Goal: Task Accomplishment & Management: Manage account settings

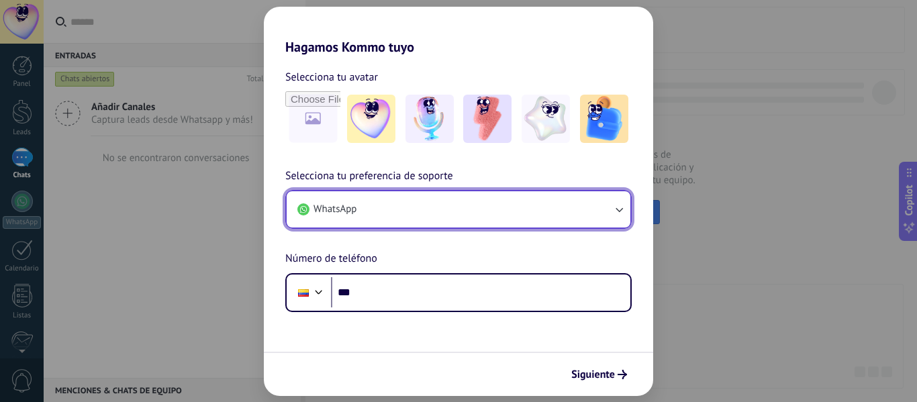
click at [488, 210] on button "WhatsApp" at bounding box center [459, 209] width 344 height 36
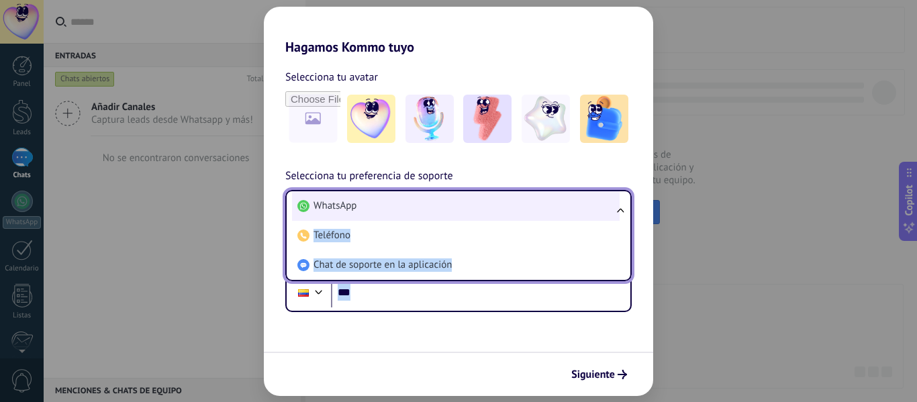
drag, startPoint x: 371, startPoint y: 314, endPoint x: 357, endPoint y: 197, distance: 117.7
click at [357, 197] on form "Selecciona tu avatar Selecciona tu preferencia de soporte WhatsApp WhatsApp Tel…" at bounding box center [458, 225] width 389 height 341
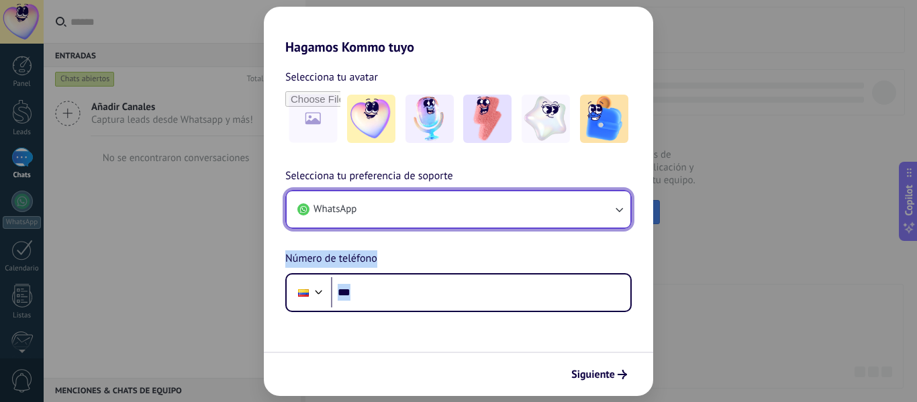
click at [357, 197] on button "WhatsApp" at bounding box center [459, 209] width 344 height 36
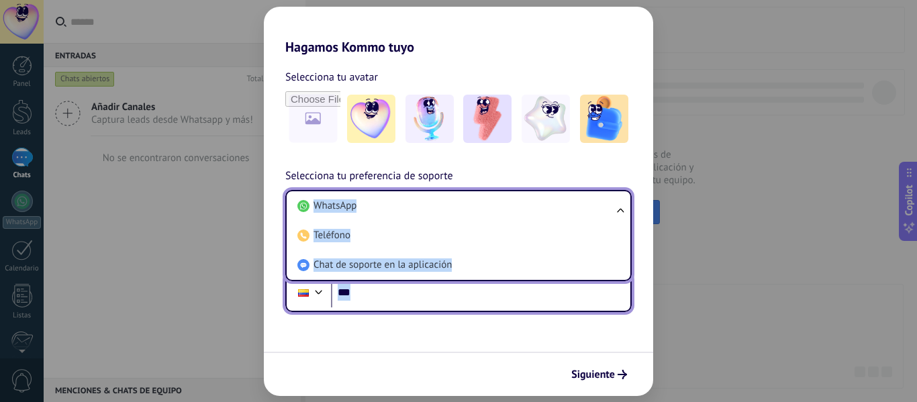
click at [314, 292] on div at bounding box center [319, 291] width 16 height 16
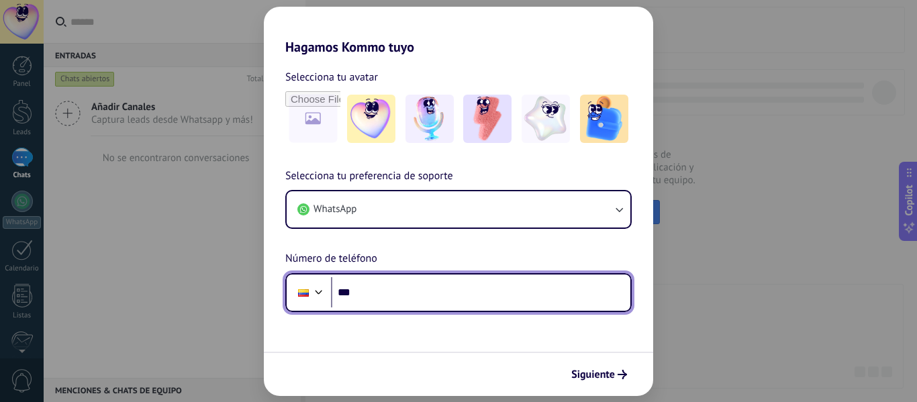
click at [365, 234] on div "Selecciona tu preferencia de soporte WhatsApp Número de teléfono Phone ***" at bounding box center [458, 240] width 389 height 144
click at [310, 299] on div at bounding box center [304, 293] width 26 height 28
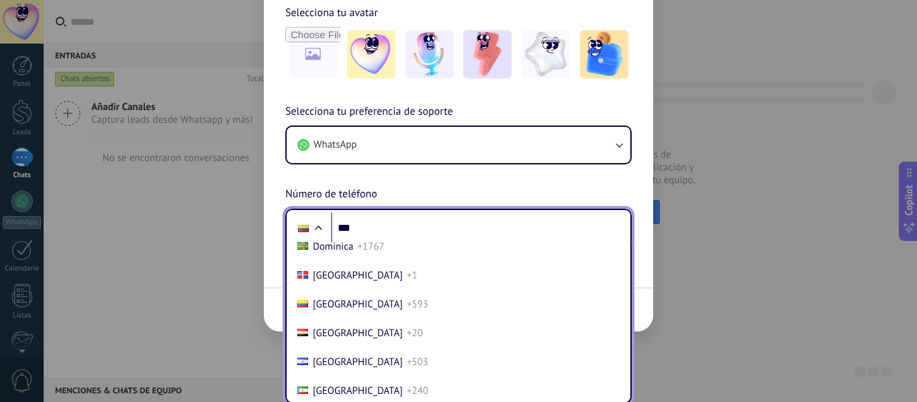
scroll to position [1513, 0]
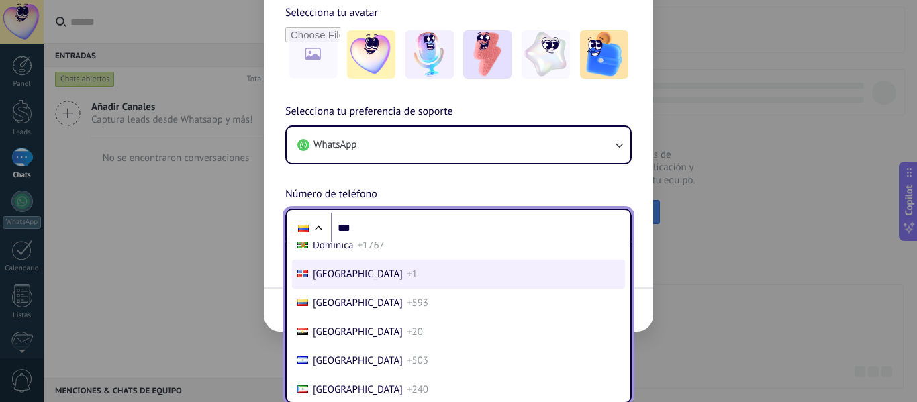
click at [407, 277] on span "+1" at bounding box center [412, 274] width 11 height 13
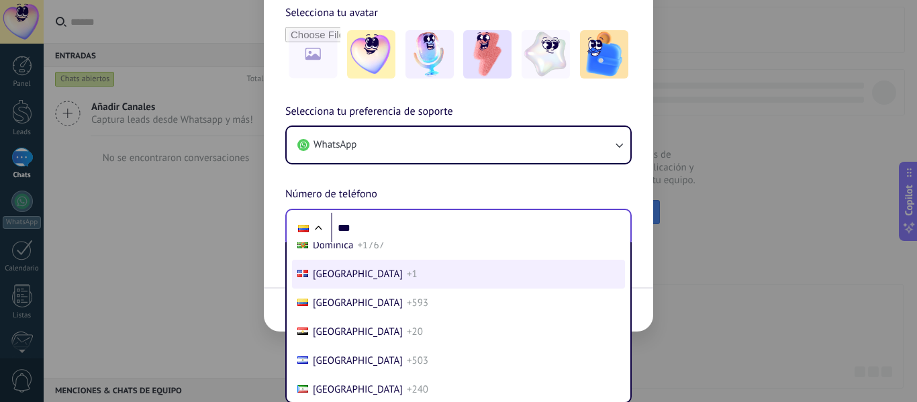
scroll to position [0, 0]
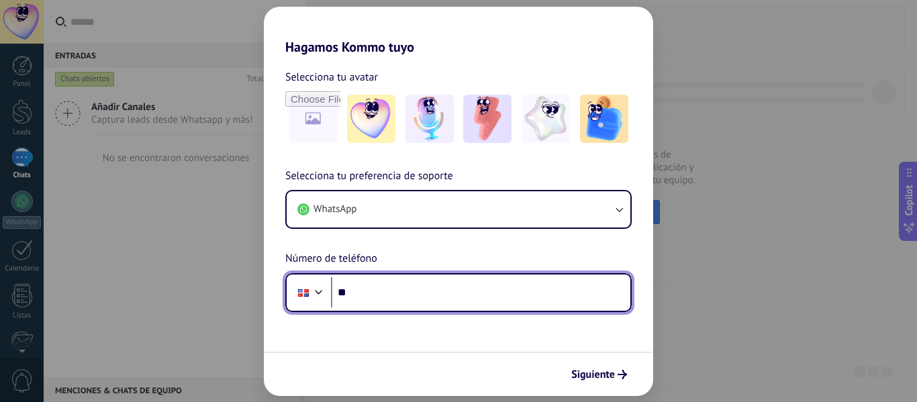
click at [427, 295] on input "***" at bounding box center [480, 292] width 299 height 31
type input "**********"
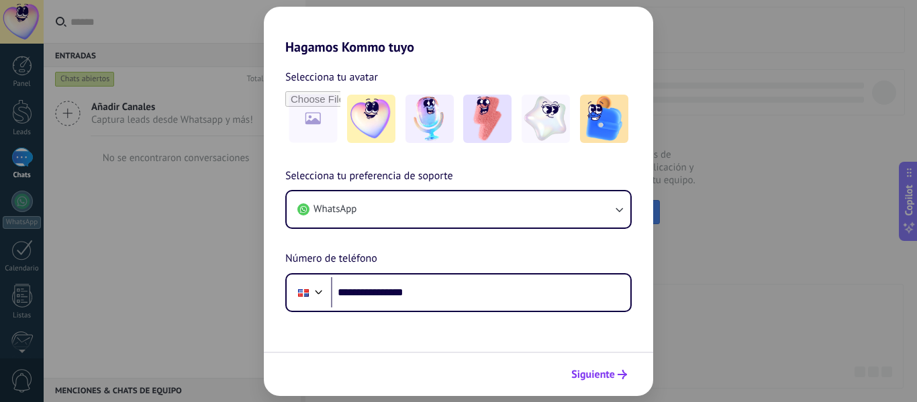
click at [612, 376] on span "Siguiente" at bounding box center [593, 374] width 44 height 9
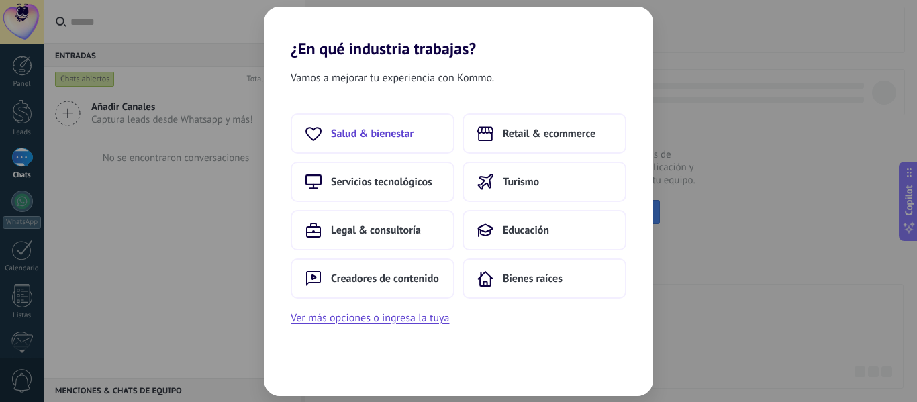
click at [377, 136] on span "Salud & bienestar" at bounding box center [372, 133] width 83 height 13
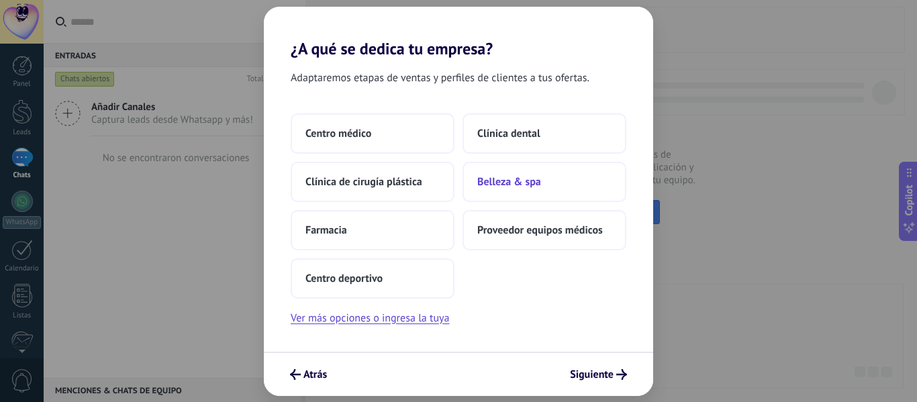
click at [553, 187] on button "Belleza & spa" at bounding box center [545, 182] width 164 height 40
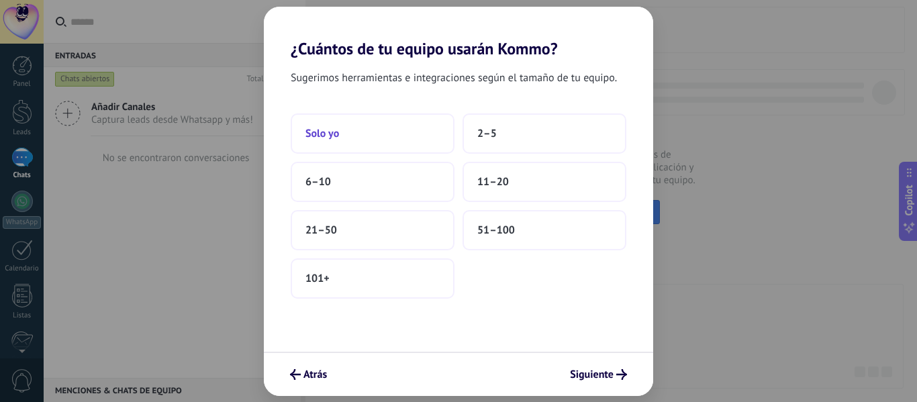
click at [326, 126] on button "Solo yo" at bounding box center [373, 133] width 164 height 40
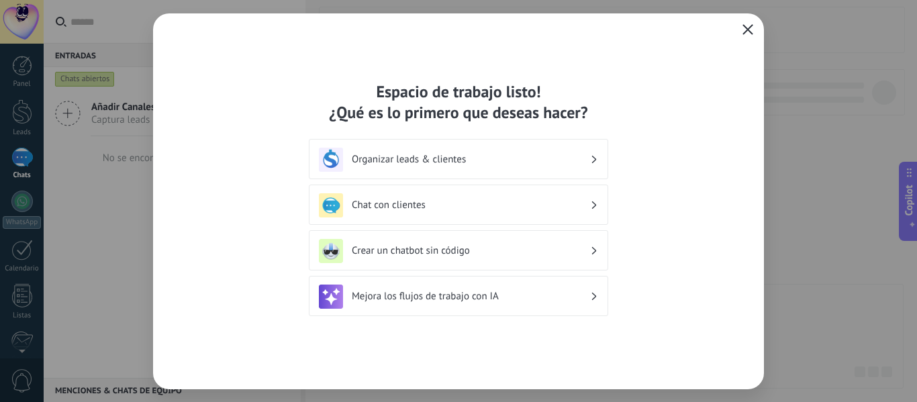
click at [749, 25] on icon "button" at bounding box center [748, 29] width 11 height 11
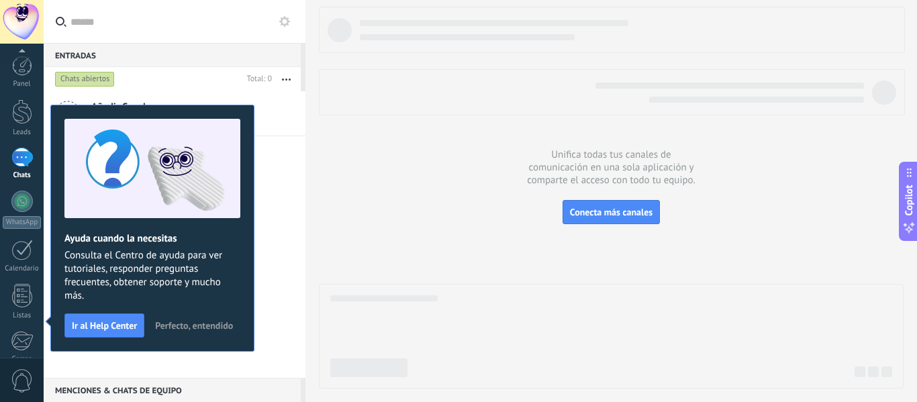
scroll to position [156, 0]
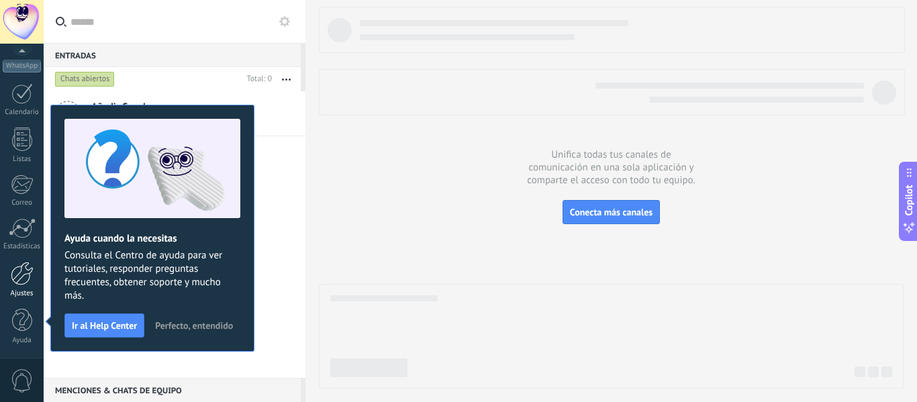
click at [14, 289] on link "Ajustes" at bounding box center [22, 280] width 44 height 36
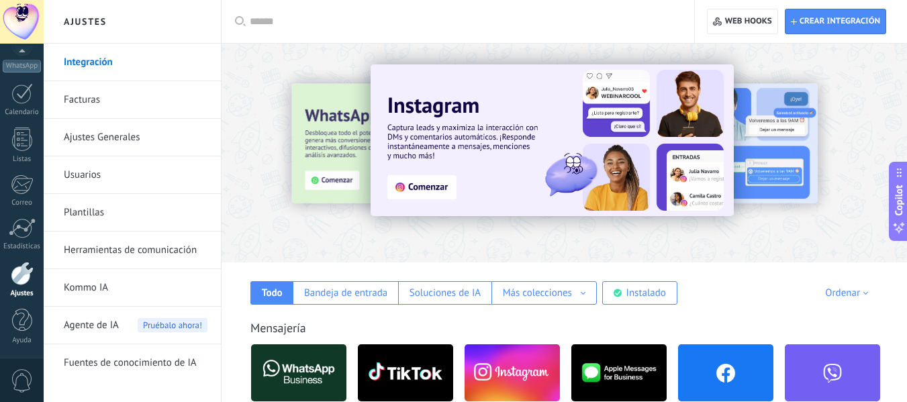
click at [288, 17] on input "text" at bounding box center [463, 22] width 426 height 14
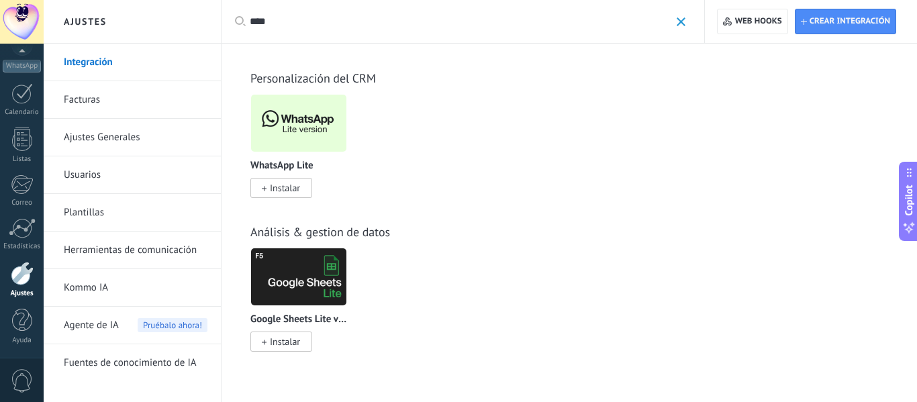
type input "****"
click at [281, 187] on span "Instalar" at bounding box center [285, 188] width 30 height 12
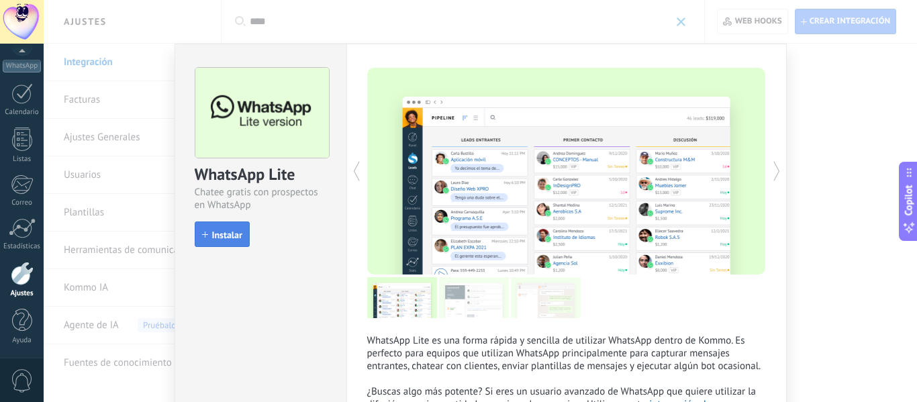
click at [220, 232] on span "Instalar" at bounding box center [227, 234] width 30 height 9
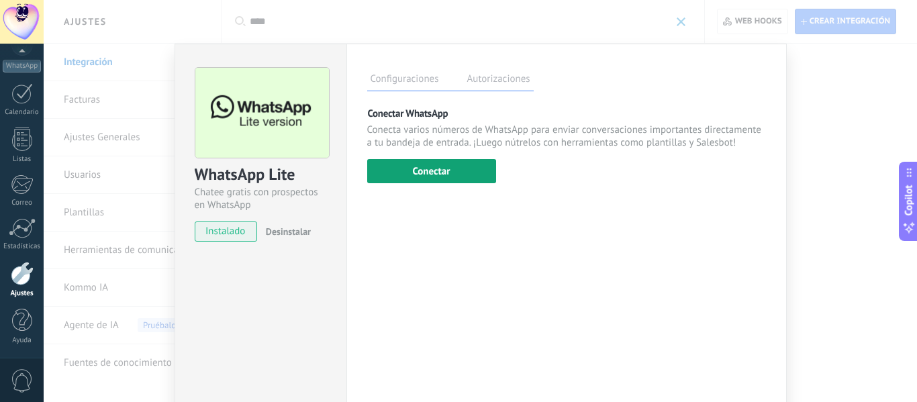
click at [425, 177] on button "Conectar" at bounding box center [431, 171] width 129 height 24
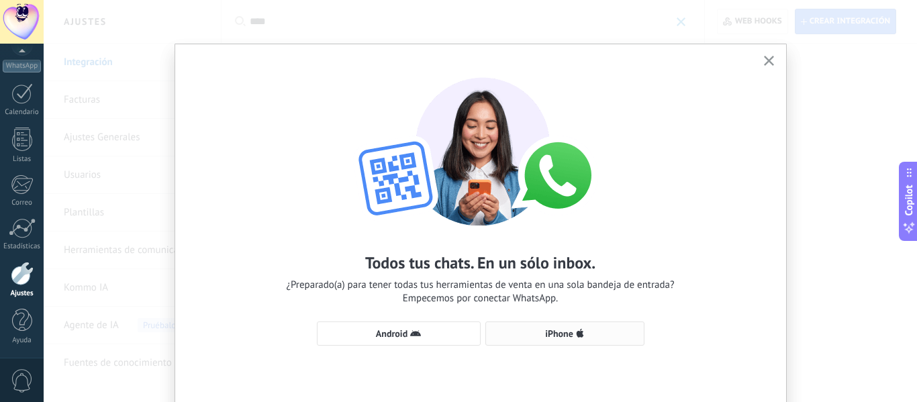
click at [561, 336] on span "iPhone" at bounding box center [559, 333] width 28 height 9
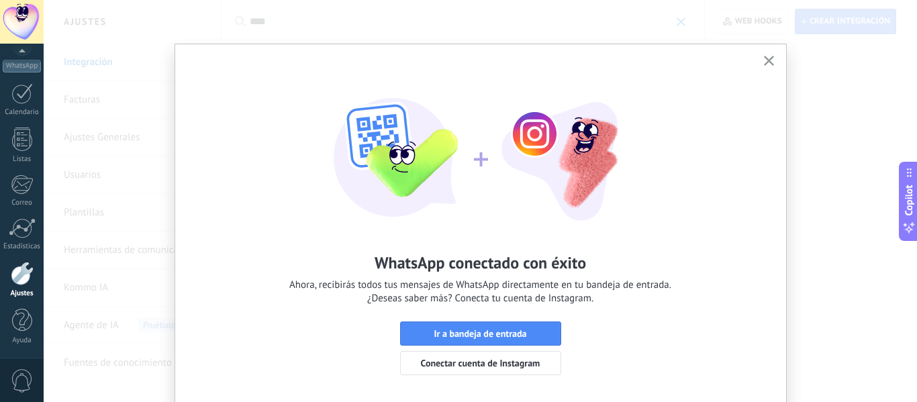
click at [845, 97] on div "WhatsApp conectado con éxito Ahora, recibirás todos tus mensajes de WhatsApp di…" at bounding box center [481, 201] width 874 height 402
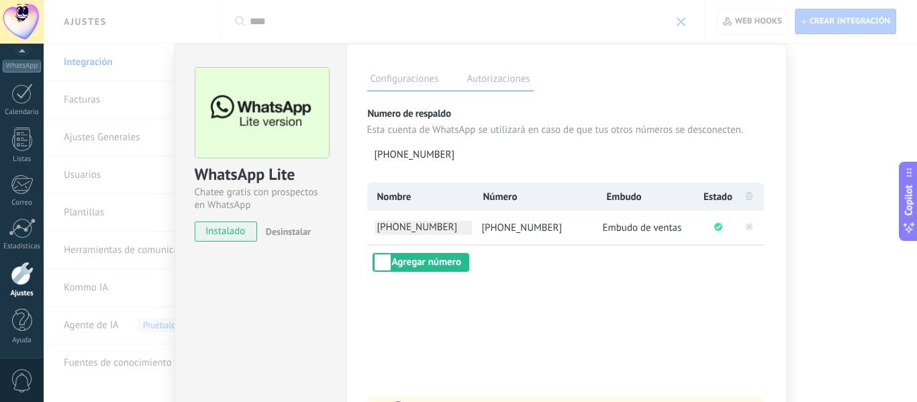
click at [404, 226] on span "[PHONE_NUMBER]" at bounding box center [423, 228] width 97 height 14
type input "*"
type input "**********"
click at [576, 323] on div "**********" at bounding box center [566, 244] width 440 height 400
click at [855, 194] on div "WhatsApp Lite Chatee gratis con prospectos en WhatsApp instalado Desinstalar Co…" at bounding box center [481, 201] width 874 height 402
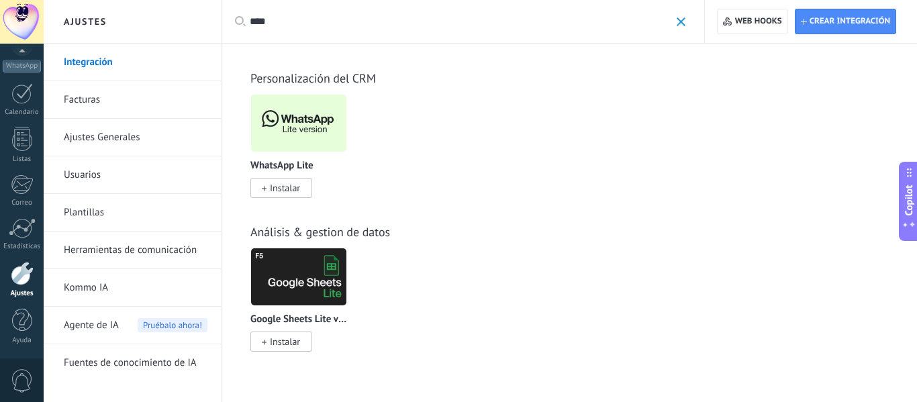
click at [680, 24] on span at bounding box center [681, 21] width 9 height 9
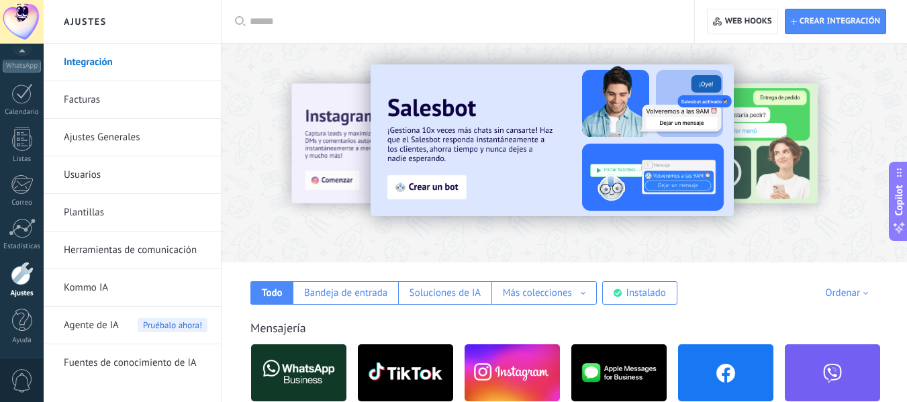
click at [535, 26] on input "text" at bounding box center [463, 22] width 426 height 14
type input "*"
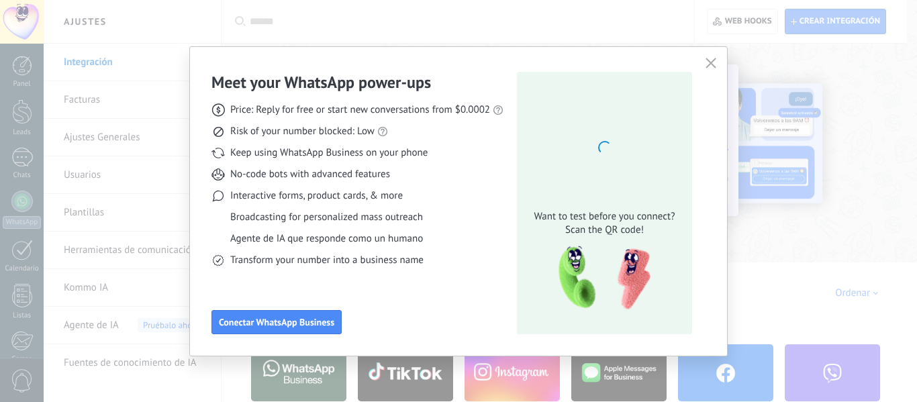
click at [733, 380] on div "Meet your WhatsApp power‑ups Price: Reply for free or start new conversations f…" at bounding box center [458, 201] width 917 height 402
click at [813, 221] on div "Meet your WhatsApp power‑ups Price: Reply for free or start new conversations f…" at bounding box center [458, 201] width 917 height 402
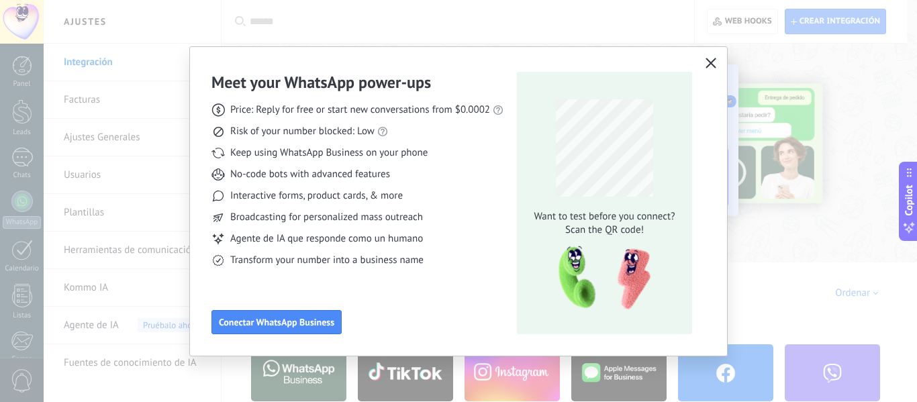
click at [711, 62] on icon "button" at bounding box center [711, 63] width 11 height 11
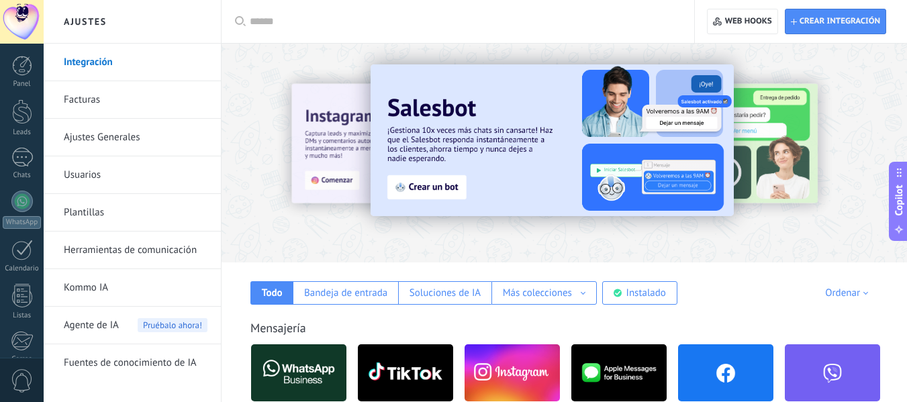
click at [734, 369] on img at bounding box center [725, 372] width 95 height 65
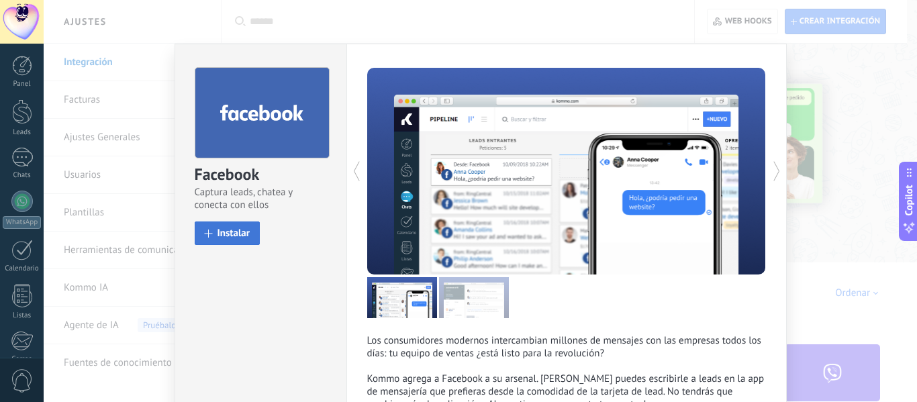
click at [236, 234] on span "Instalar" at bounding box center [234, 233] width 33 height 10
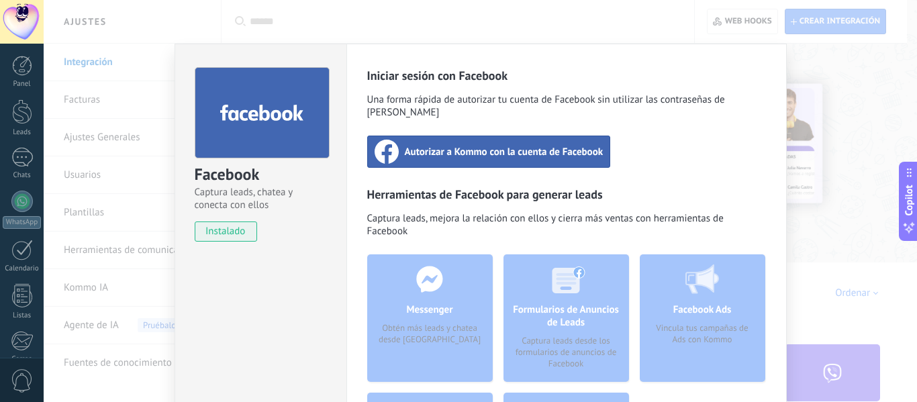
click at [556, 145] on span "Autorizar a Kommo con la cuenta de Facebook" at bounding box center [504, 151] width 199 height 13
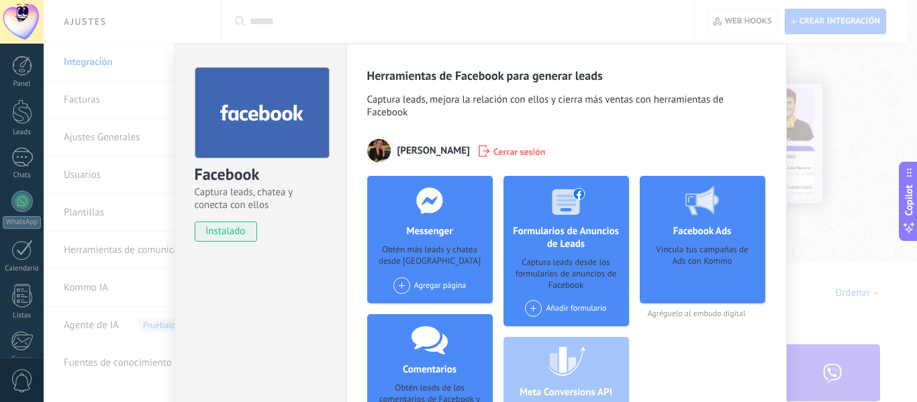
click at [400, 285] on span at bounding box center [401, 285] width 17 height 17
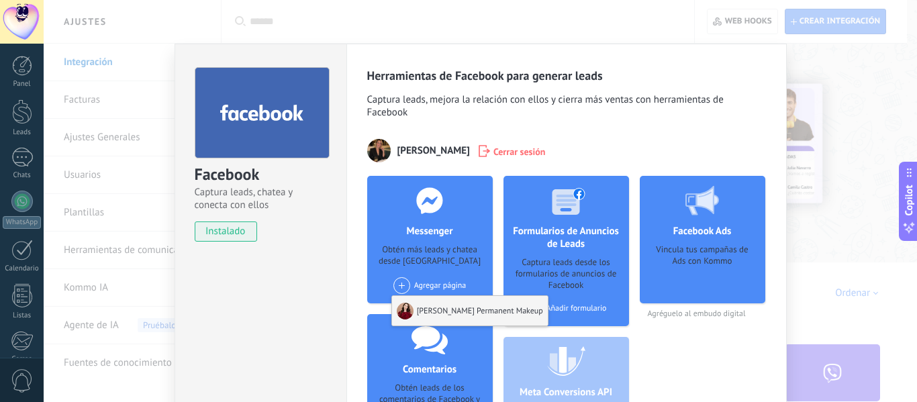
click at [492, 312] on div "Yomary Fermin Permanent Makeup" at bounding box center [470, 311] width 156 height 30
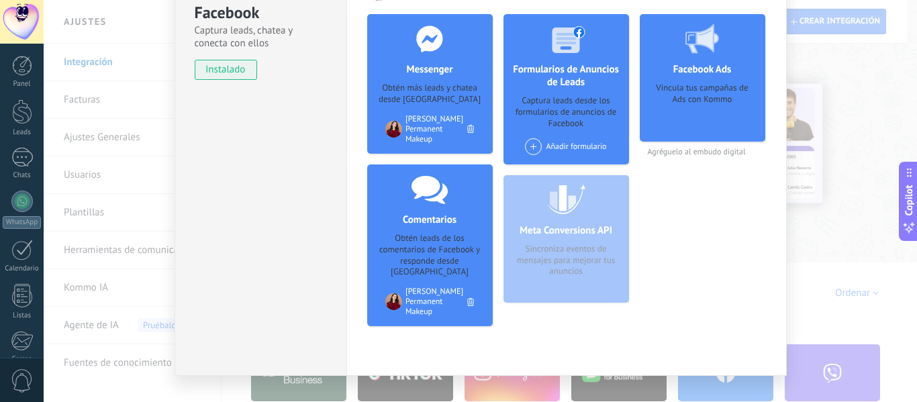
scroll to position [175, 0]
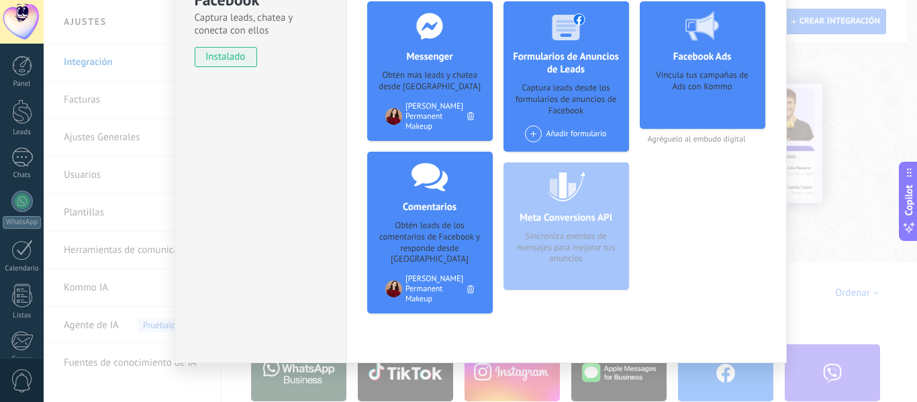
click at [853, 127] on div "Facebook Captura leads, chatea y conecta con ellos instalado Desinstalar Herram…" at bounding box center [481, 201] width 874 height 402
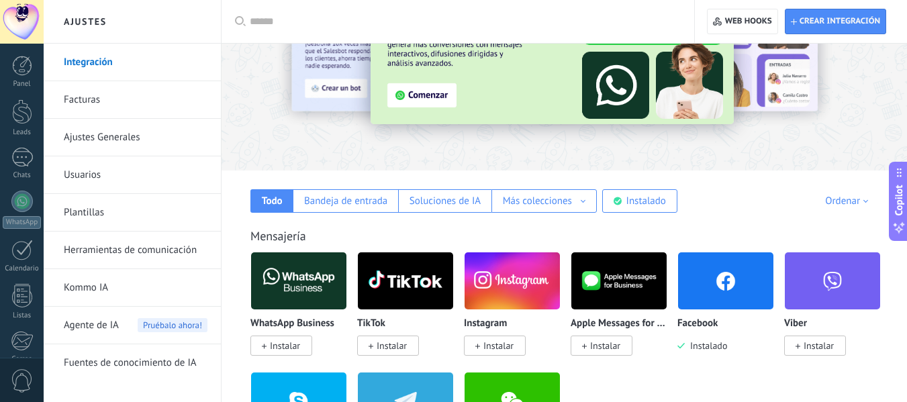
scroll to position [95, 0]
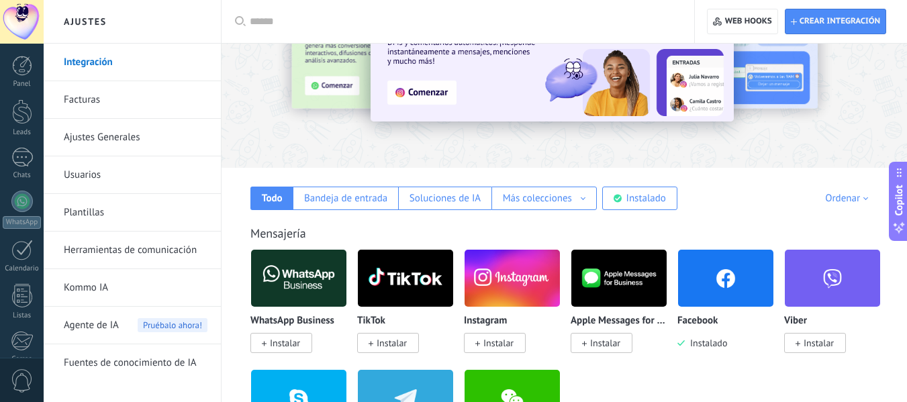
click at [526, 279] on img at bounding box center [512, 278] width 95 height 65
click at [498, 356] on div "Instagram Instalar" at bounding box center [517, 309] width 107 height 120
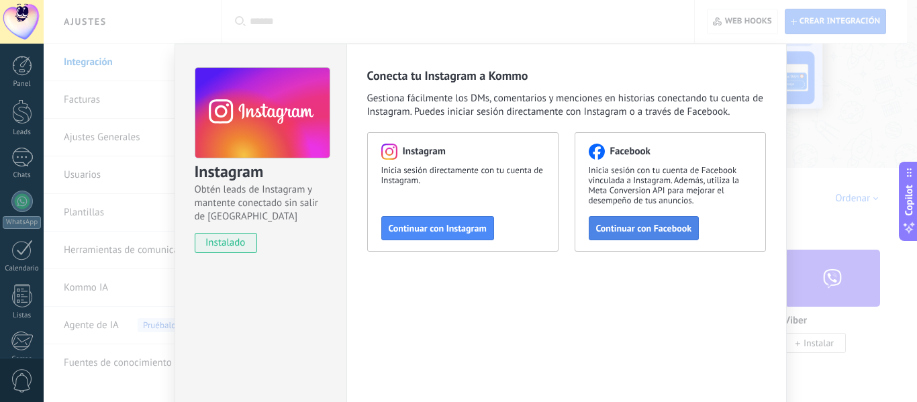
click at [649, 228] on span "Continuar con Facebook" at bounding box center [644, 228] width 96 height 9
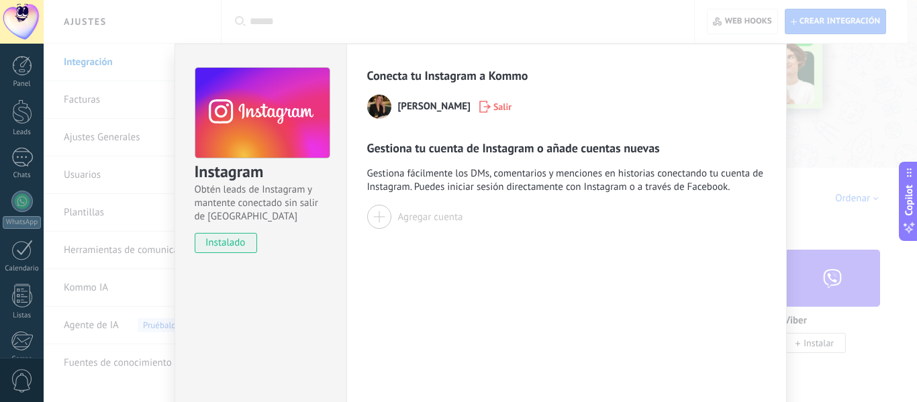
click at [389, 212] on button "Agregar cuenta" at bounding box center [415, 217] width 96 height 24
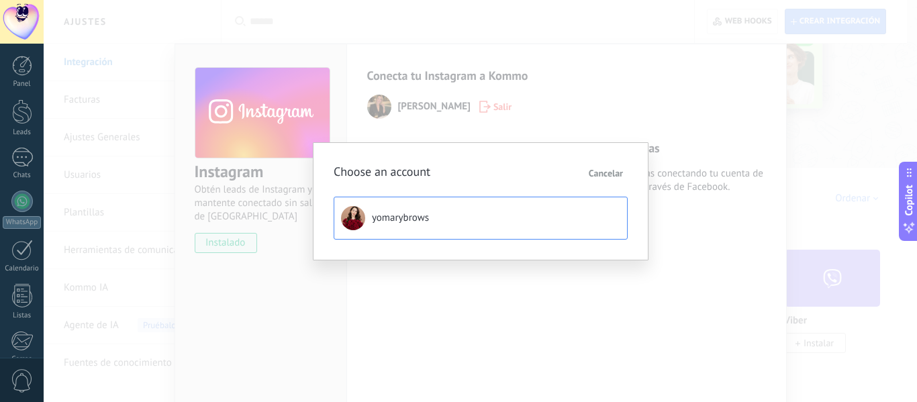
click at [443, 227] on button "yomarybrows" at bounding box center [481, 218] width 294 height 43
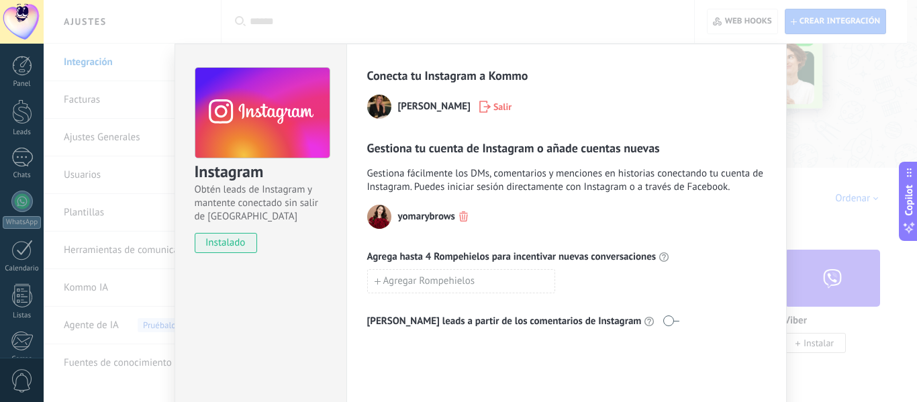
click at [882, 165] on div "Instagram Obtén leads de Instagram y mantente conectado sin salir de Kommo inst…" at bounding box center [481, 201] width 874 height 402
